Goal: Check status: Check status

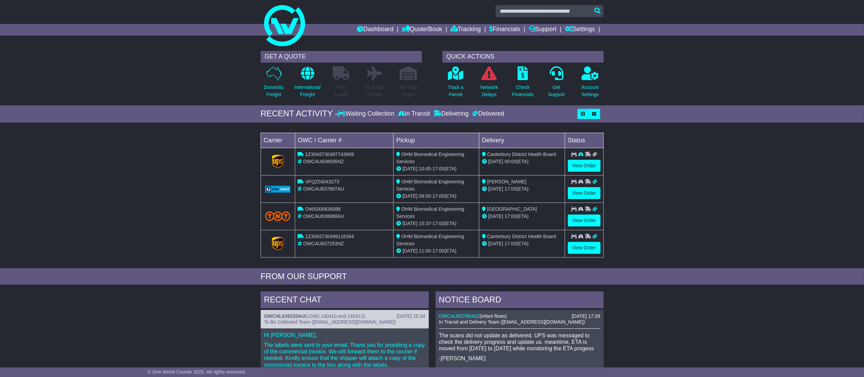
scroll to position [7, 0]
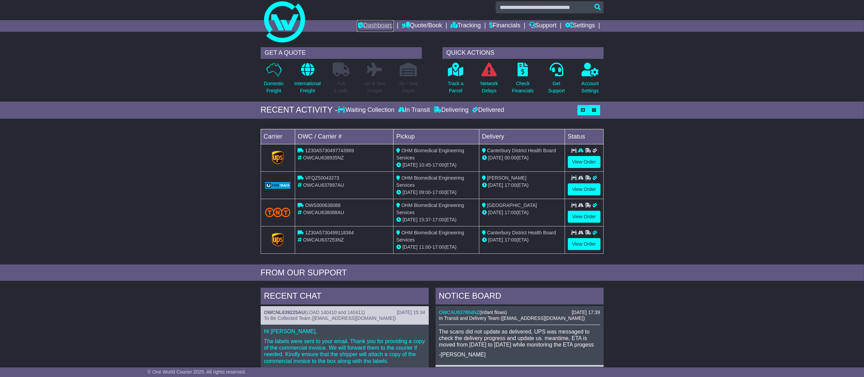
click at [371, 29] on link "Dashboard" at bounding box center [375, 26] width 37 height 12
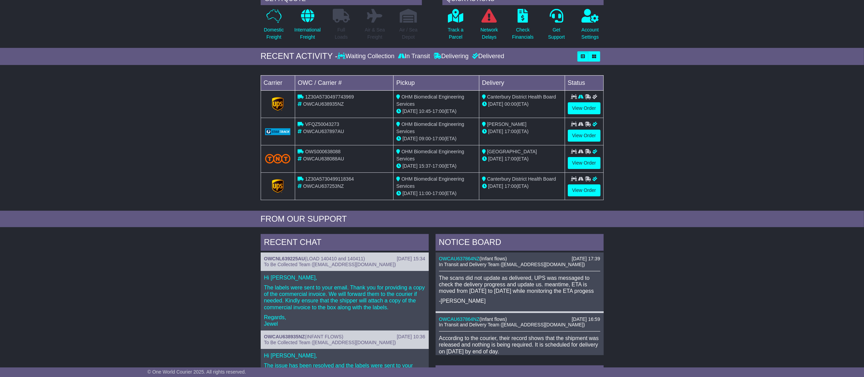
scroll to position [58, 0]
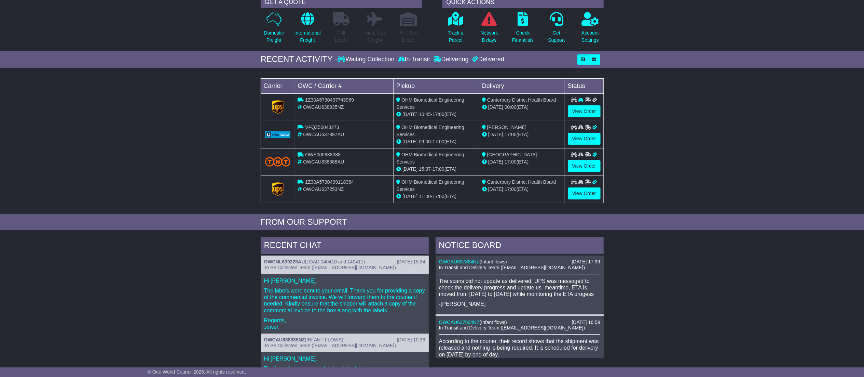
drag, startPoint x: 863, startPoint y: 208, endPoint x: 871, endPoint y: 220, distance: 14.6
click at [864, 220] on html "admin@ohmbiomedical.com.au Logout Abhishek Prasai admin@ohmbiomedical.com.au +6…" at bounding box center [432, 130] width 864 height 377
click at [464, 261] on link "OWCAU637864NZ" at bounding box center [459, 261] width 41 height 5
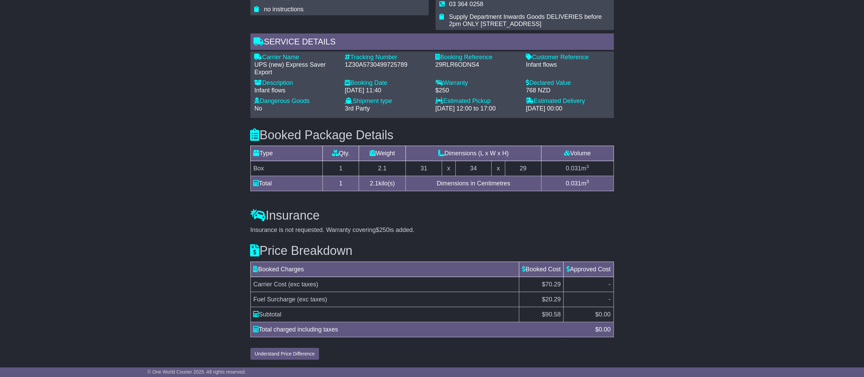
drag, startPoint x: 874, startPoint y: 373, endPoint x: 874, endPoint y: 299, distance: 73.8
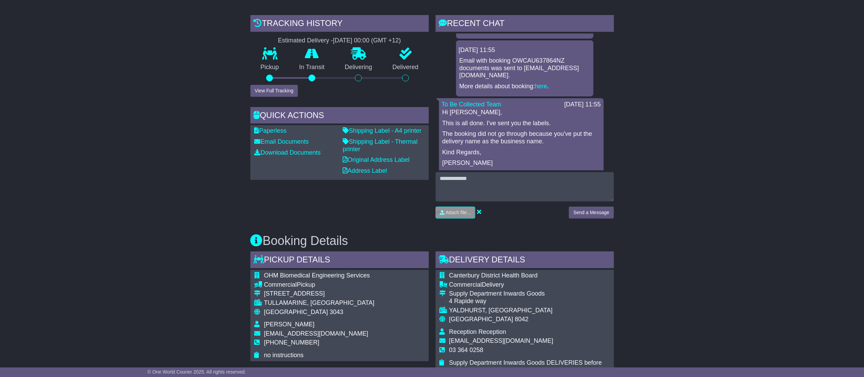
scroll to position [357, 0]
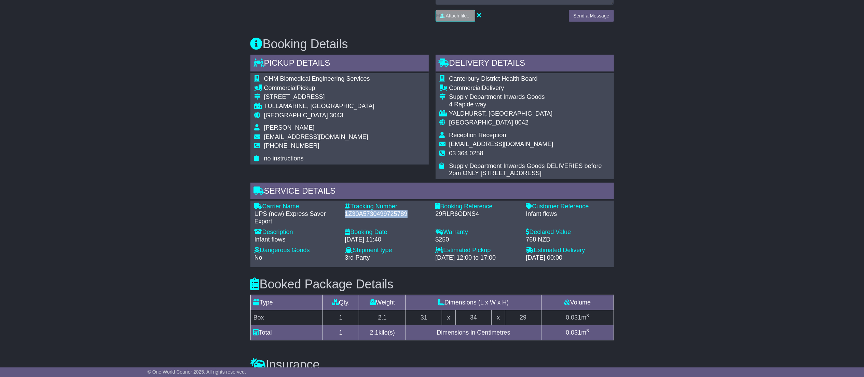
drag, startPoint x: 344, startPoint y: 215, endPoint x: 419, endPoint y: 219, distance: 75.0
click at [419, 219] on div "Tracking Number - 1Z30A5730499725789" at bounding box center [387, 214] width 91 height 22
copy div "1Z30A5730499725789"
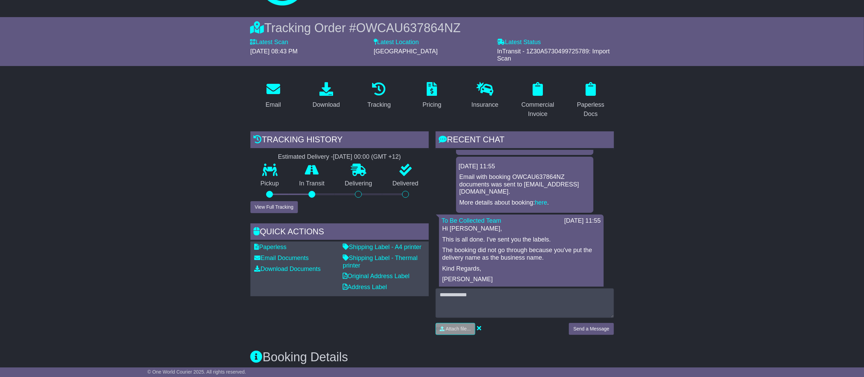
scroll to position [0, 0]
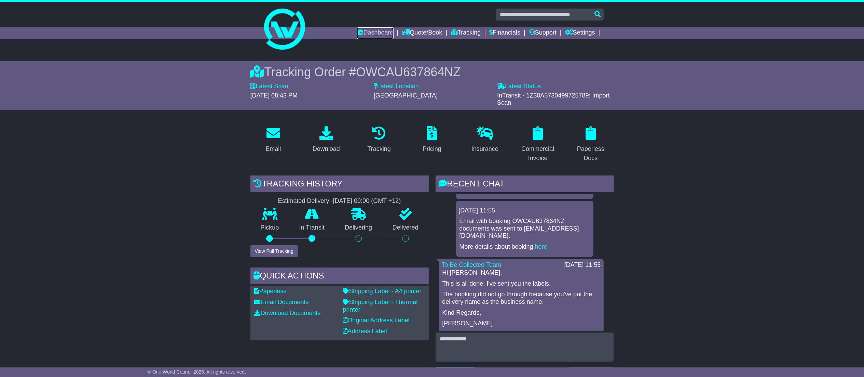
click at [370, 35] on link "Dashboard" at bounding box center [375, 33] width 37 height 12
